Goal: Task Accomplishment & Management: Manage account settings

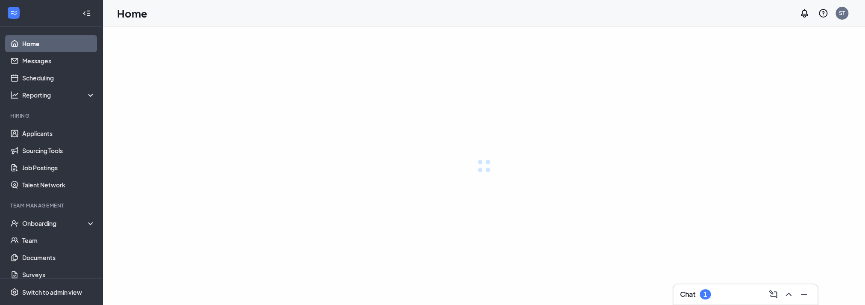
click at [695, 296] on h3 "Chat" at bounding box center [687, 293] width 15 height 9
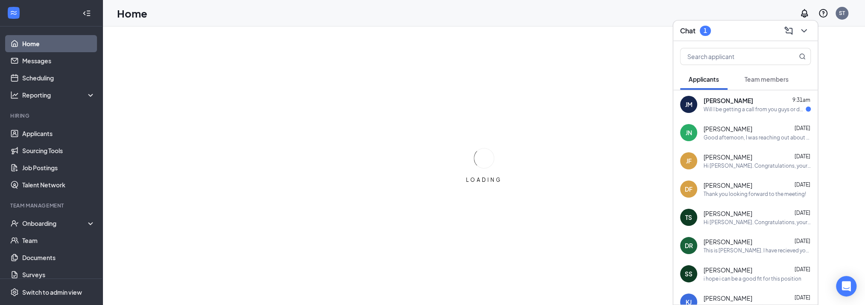
click at [739, 100] on div "[PERSON_NAME] 9:31am" at bounding box center [757, 100] width 107 height 9
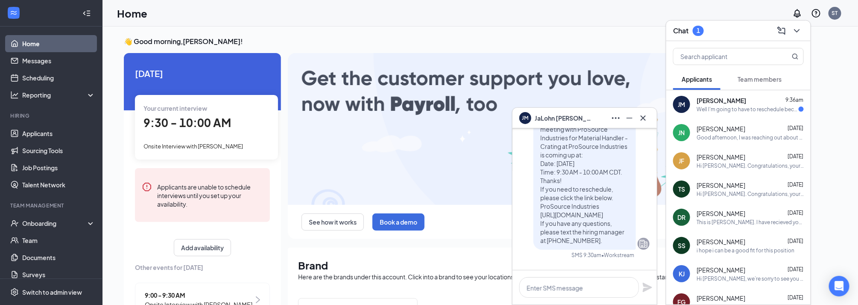
scroll to position [-214, 0]
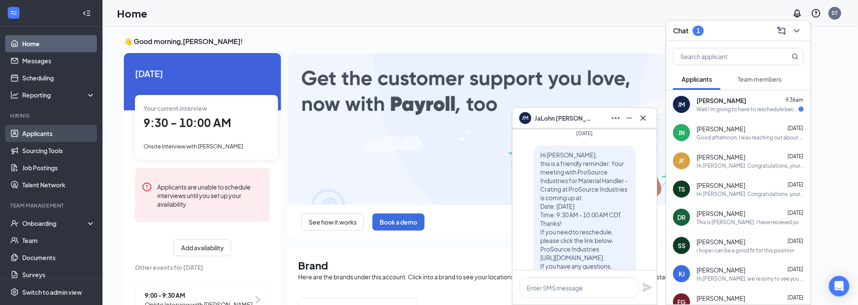
click at [44, 141] on link "Applicants" at bounding box center [58, 133] width 73 height 17
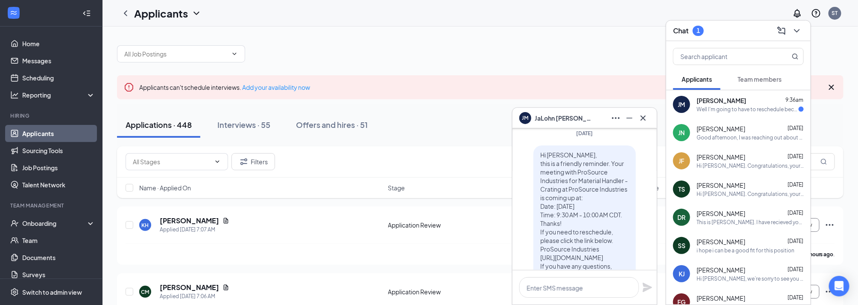
click at [739, 29] on div "Chat 1" at bounding box center [738, 30] width 131 height 13
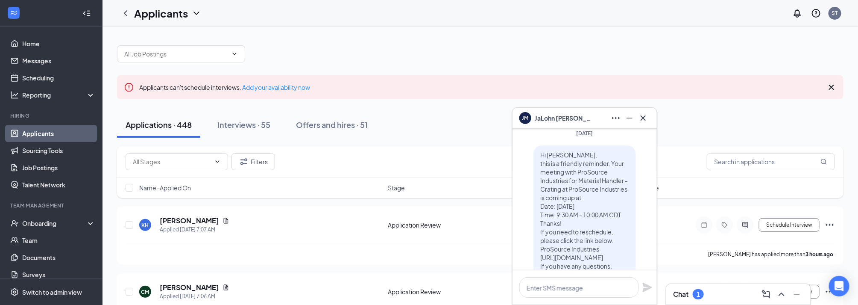
click at [584, 120] on div "[PERSON_NAME] JaLohn [PERSON_NAME]" at bounding box center [585, 118] width 131 height 14
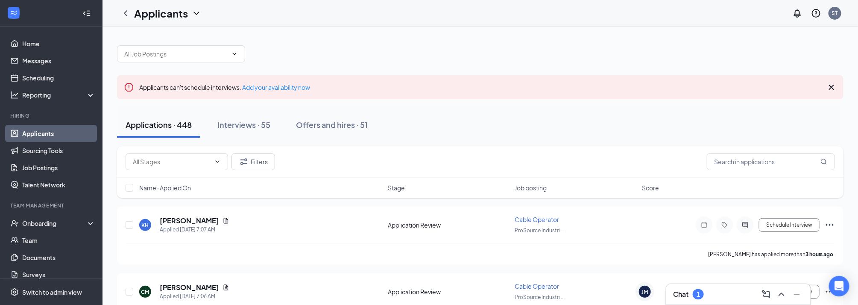
click at [699, 293] on div "1" at bounding box center [698, 294] width 3 height 7
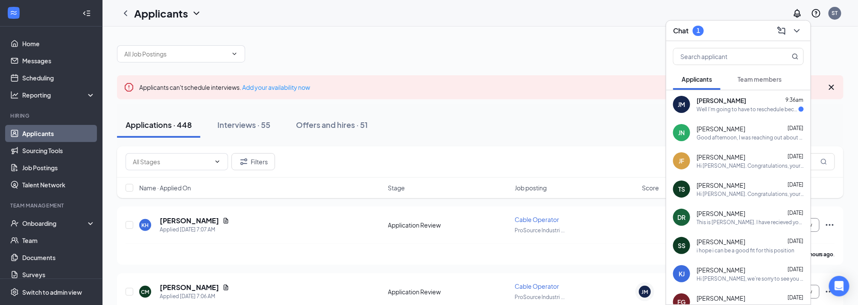
click at [698, 113] on div "[PERSON_NAME] JaLohn [PERSON_NAME] 9:36am Well I'm going to have to reschedule …" at bounding box center [738, 104] width 144 height 28
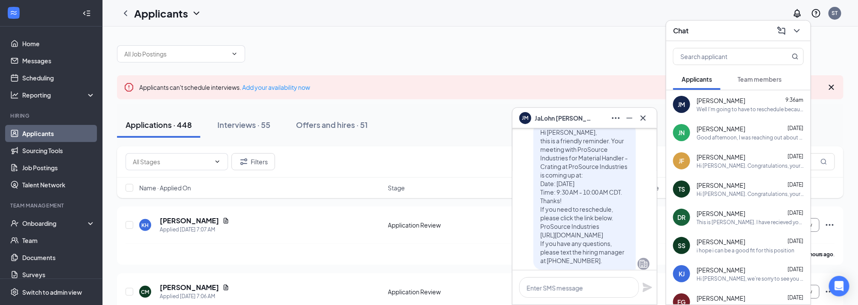
scroll to position [-171, 0]
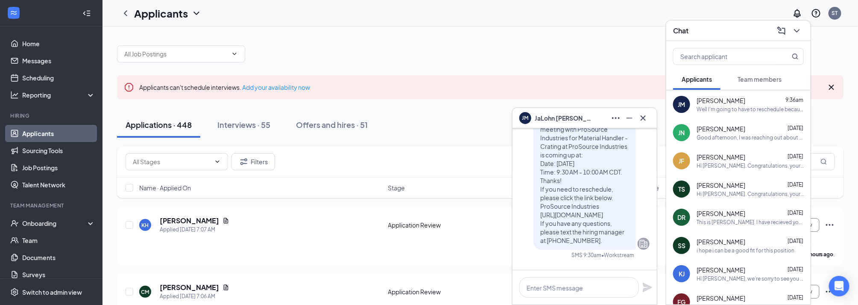
click at [565, 197] on span "Hi [PERSON_NAME], this is a friendly reminder. Your meeting with ProSource Indu…" at bounding box center [584, 176] width 88 height 136
drag, startPoint x: 535, startPoint y: 197, endPoint x: 545, endPoint y: 199, distance: 10.5
click at [545, 199] on span "Hi [PERSON_NAME], this is a friendly reminder. Your meeting with ProSource Indu…" at bounding box center [584, 176] width 88 height 136
drag, startPoint x: 545, startPoint y: 199, endPoint x: 574, endPoint y: 200, distance: 29.1
click at [574, 200] on span "Hi [PERSON_NAME], this is a friendly reminder. Your meeting with ProSource Indu…" at bounding box center [584, 176] width 88 height 136
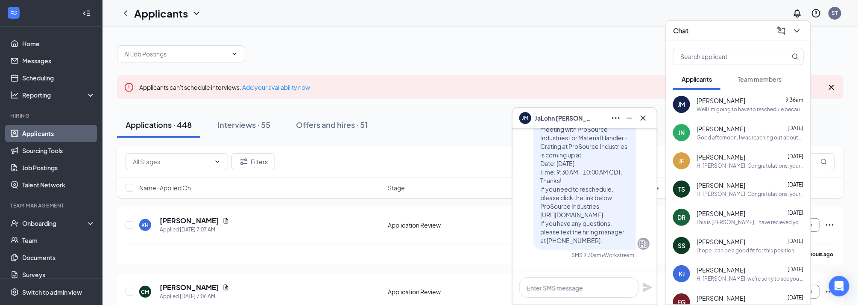
scroll to position [-214, 0]
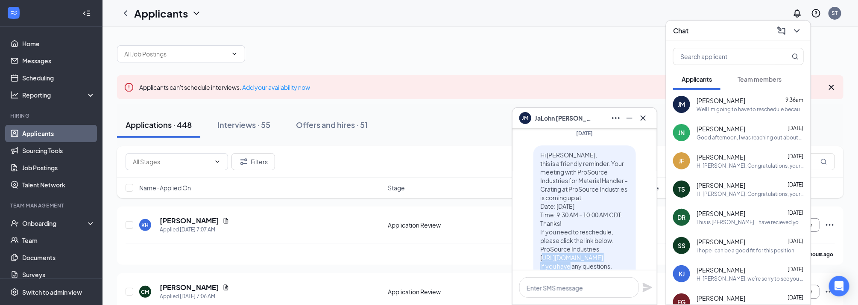
drag, startPoint x: 534, startPoint y: 240, endPoint x: 549, endPoint y: 246, distance: 16.0
click at [549, 246] on p "Hi [PERSON_NAME], this is a friendly reminder. Your meeting with ProSource Indu…" at bounding box center [584, 218] width 89 height 137
copy span "[URL][DOMAIN_NAME]"
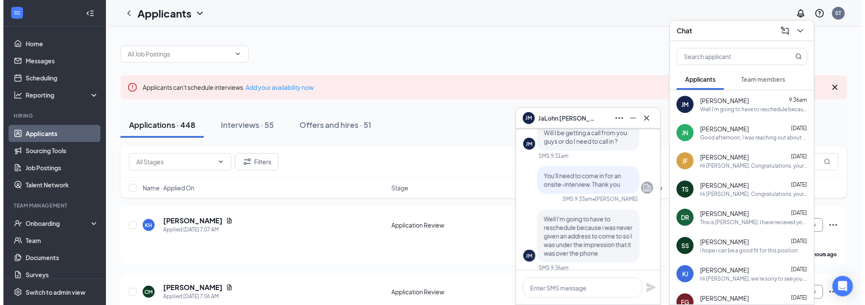
scroll to position [0, 0]
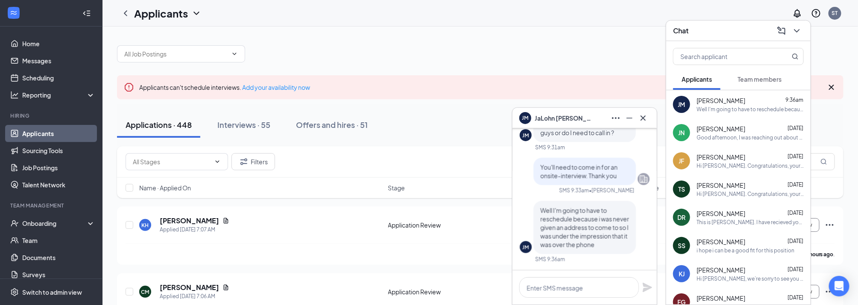
click at [631, 252] on div "Well I'm going to have to reschedule because i was never given an address to co…" at bounding box center [585, 227] width 103 height 53
click at [504, 53] on div at bounding box center [480, 50] width 727 height 26
click at [752, 24] on div "Chat" at bounding box center [738, 30] width 131 height 13
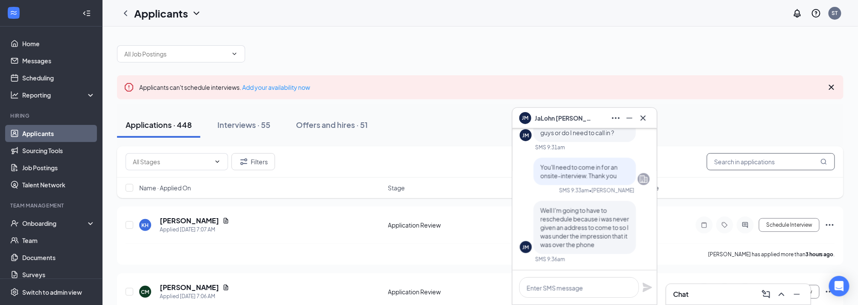
click at [765, 164] on input "text" at bounding box center [771, 161] width 128 height 17
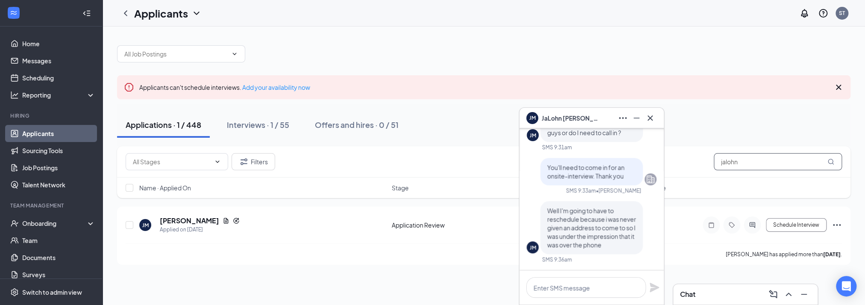
type input "jalohn"
click at [29, 80] on link "Scheduling" at bounding box center [58, 77] width 73 height 17
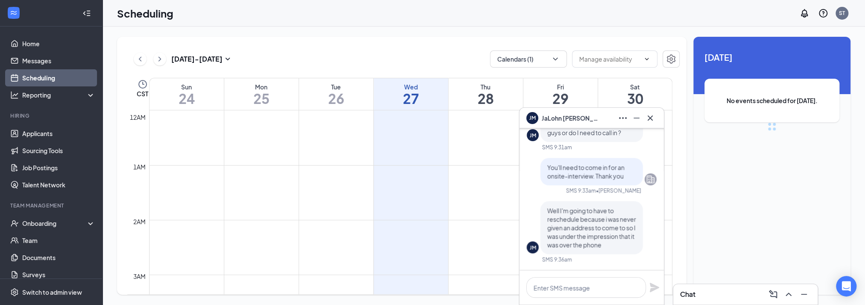
scroll to position [420, 0]
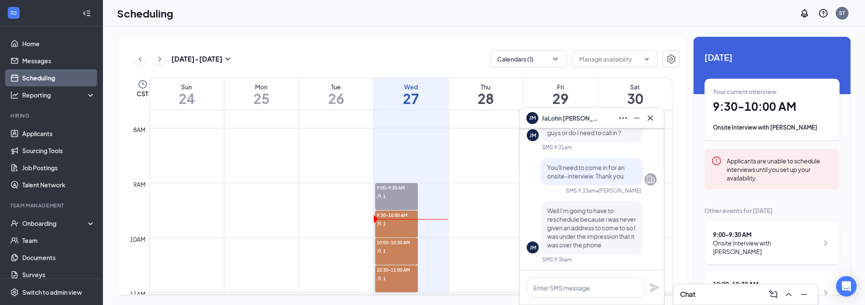
click at [654, 118] on icon "Cross" at bounding box center [650, 118] width 10 height 10
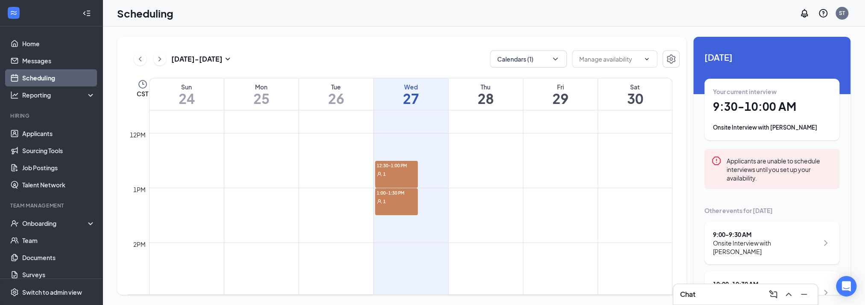
scroll to position [548, 0]
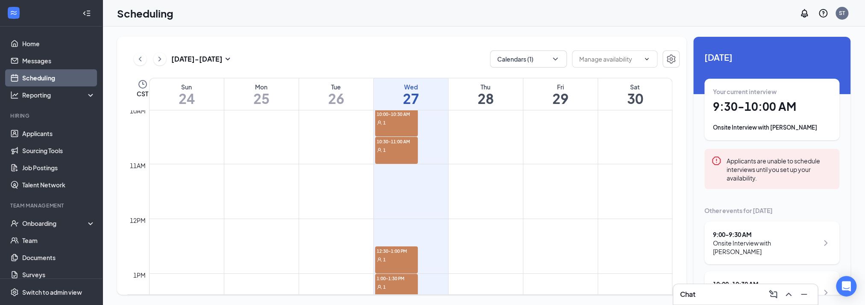
click at [398, 252] on span "12:30-1:00 PM" at bounding box center [396, 250] width 43 height 9
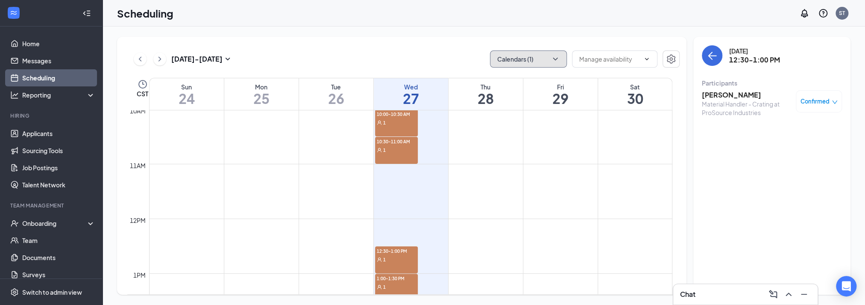
click at [524, 59] on button "Calendars (1)" at bounding box center [528, 58] width 77 height 17
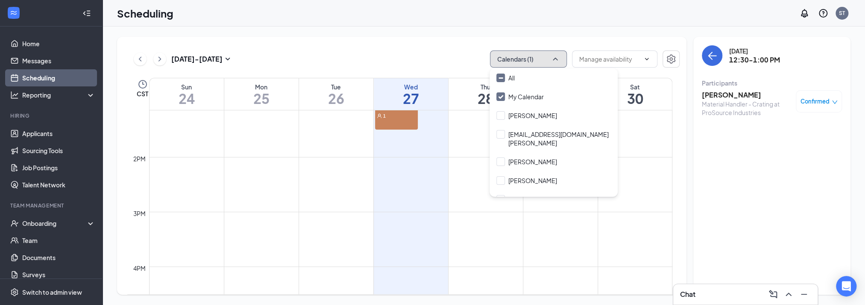
click at [423, 184] on td at bounding box center [410, 191] width 523 height 14
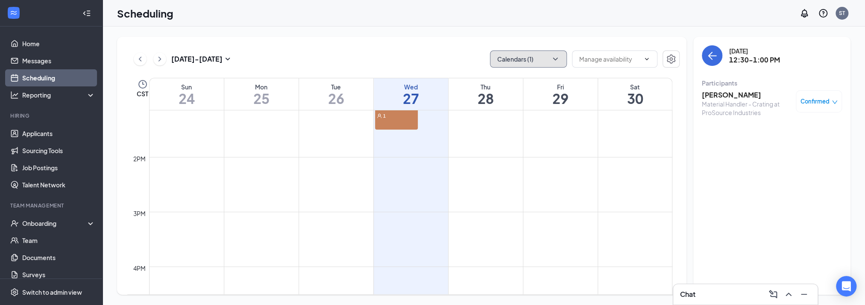
scroll to position [634, 0]
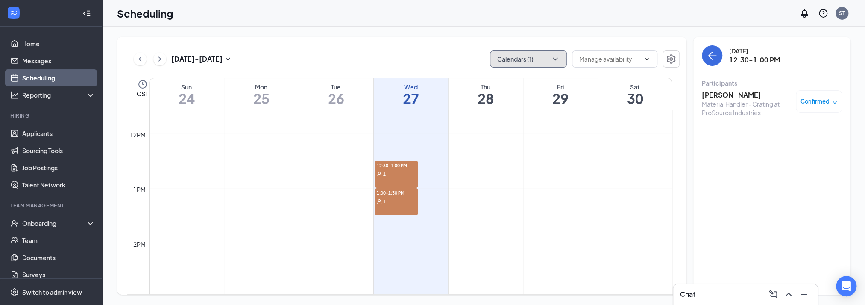
click at [407, 197] on div "1" at bounding box center [396, 201] width 43 height 9
click at [407, 191] on span "1:00-1:30 PM" at bounding box center [396, 192] width 43 height 9
click at [717, 295] on div "Chat" at bounding box center [745, 294] width 131 height 14
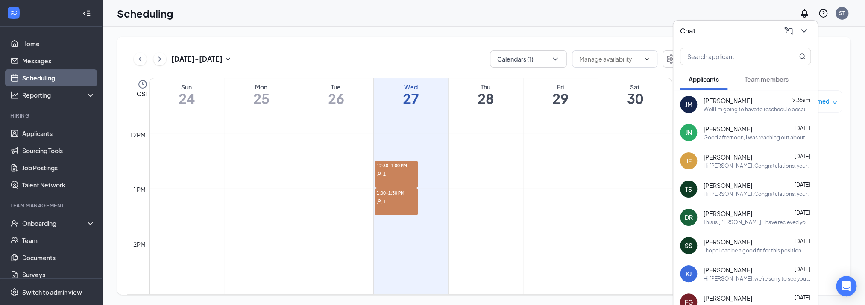
click at [728, 100] on span "[PERSON_NAME]" at bounding box center [728, 100] width 49 height 9
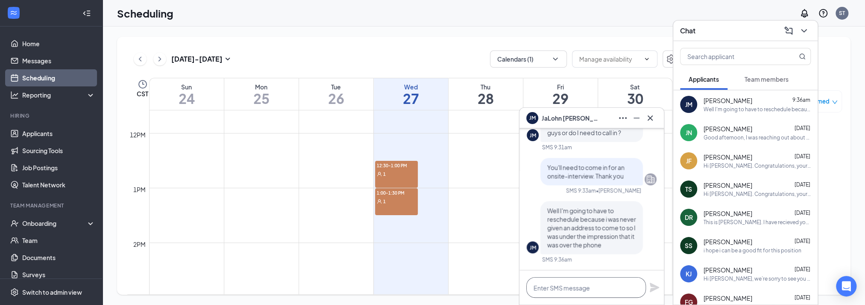
click at [586, 288] on textarea at bounding box center [586, 287] width 120 height 21
click at [561, 289] on textarea at bounding box center [586, 287] width 120 height 21
drag, startPoint x: 608, startPoint y: 280, endPoint x: 599, endPoint y: 288, distance: 11.2
click at [607, 281] on textarea at bounding box center [586, 287] width 120 height 21
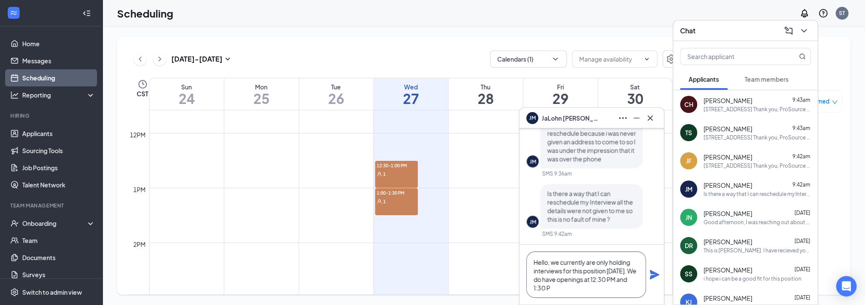
type textarea "Hello, we currently are only holding interviews for this position [DATE]. We do…"
drag, startPoint x: 568, startPoint y: 286, endPoint x: 506, endPoint y: 261, distance: 66.7
click at [506, 261] on div "JM JaLohn [PERSON_NAME] JaLohn [PERSON_NAME] Applicant Material Handler - Crati…" at bounding box center [484, 165] width 763 height 278
